Goal: Connect with others: Participate in discussion

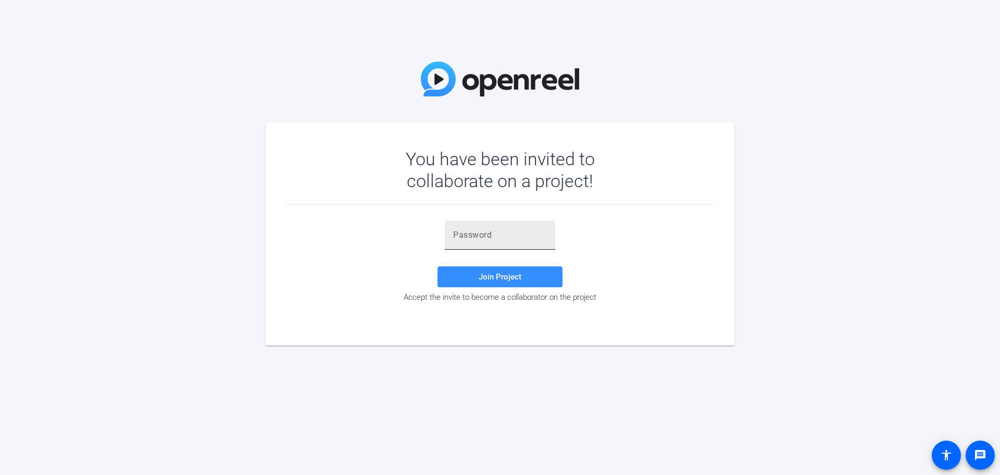
click at [501, 237] on input "text" at bounding box center [500, 235] width 94 height 13
paste input ".7qg^D"
type input ".7qg^D"
click at [454, 279] on span at bounding box center [500, 276] width 125 height 25
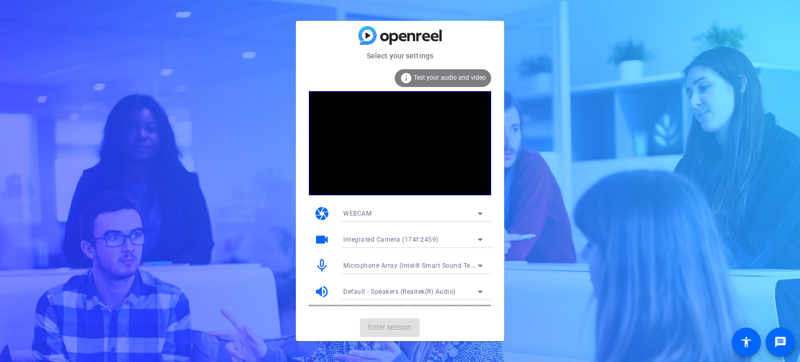
click at [392, 327] on mat-card-actions "Enter session" at bounding box center [400, 327] width 208 height 27
click at [403, 325] on span "Enter session" at bounding box center [389, 327] width 43 height 11
